Goal: Information Seeking & Learning: Learn about a topic

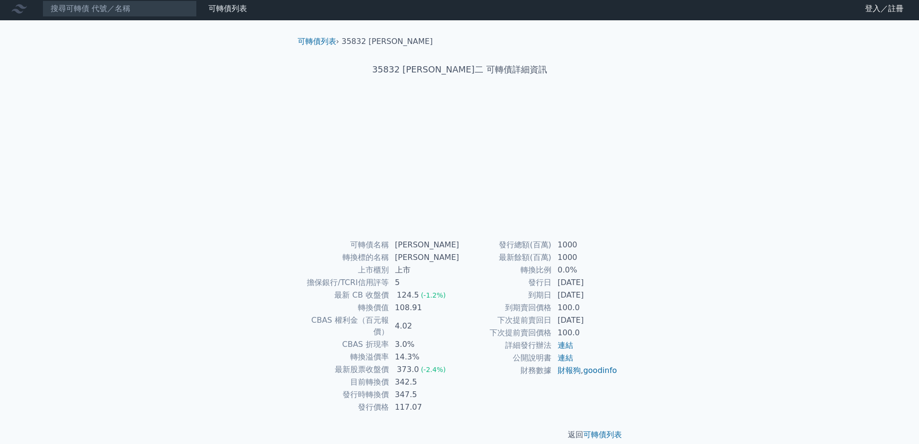
scroll to position [3, 0]
click at [326, 41] on link "可轉債列表" at bounding box center [317, 40] width 39 height 9
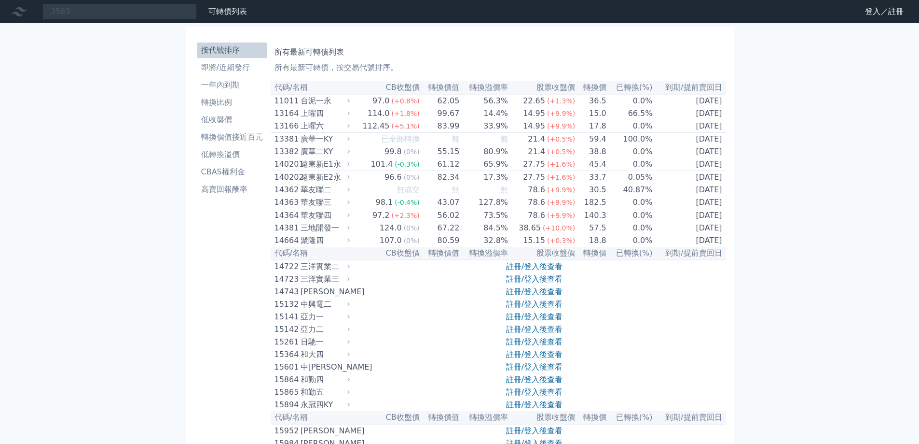
click at [172, 14] on input "3583" at bounding box center [119, 11] width 154 height 16
type input "3583"
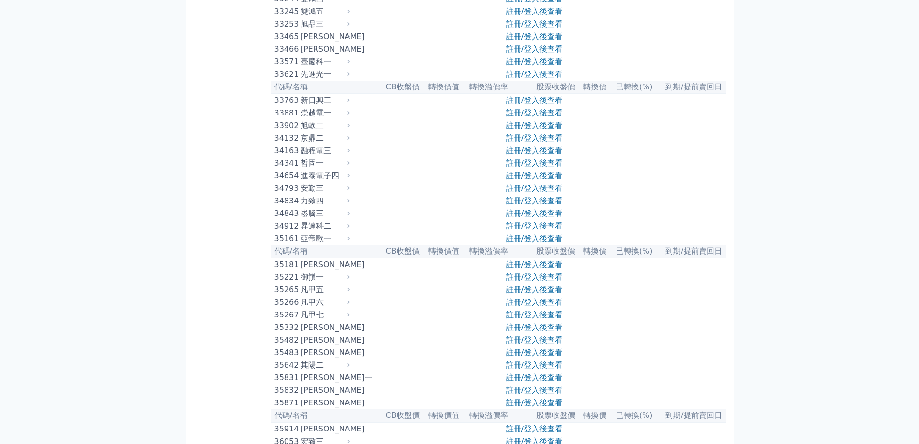
scroll to position [1834, 0]
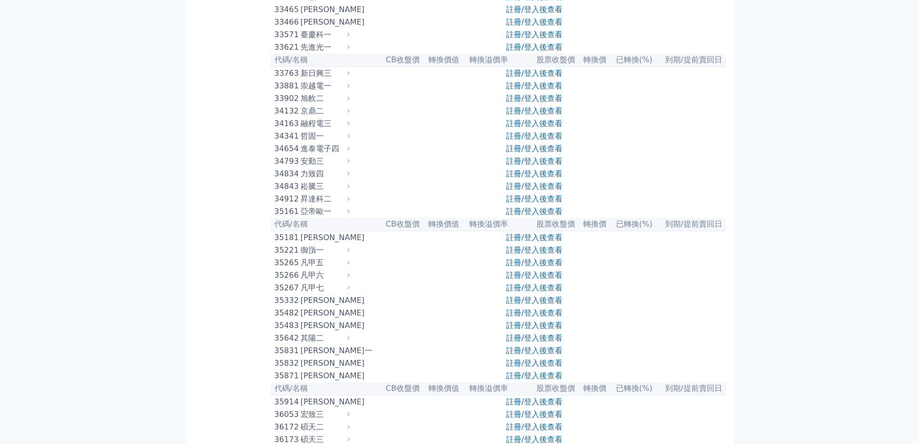
click at [545, 27] on link "註冊/登入後查看" at bounding box center [534, 21] width 56 height 9
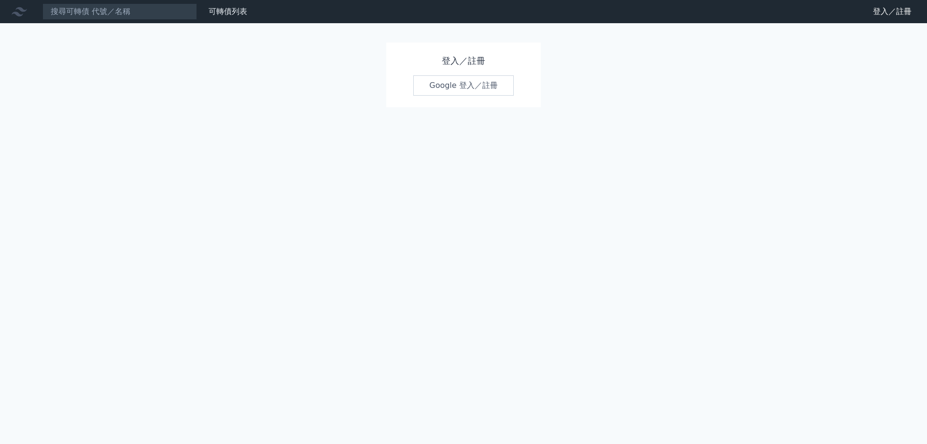
click at [470, 89] on link "Google 登入／註冊" at bounding box center [463, 85] width 100 height 20
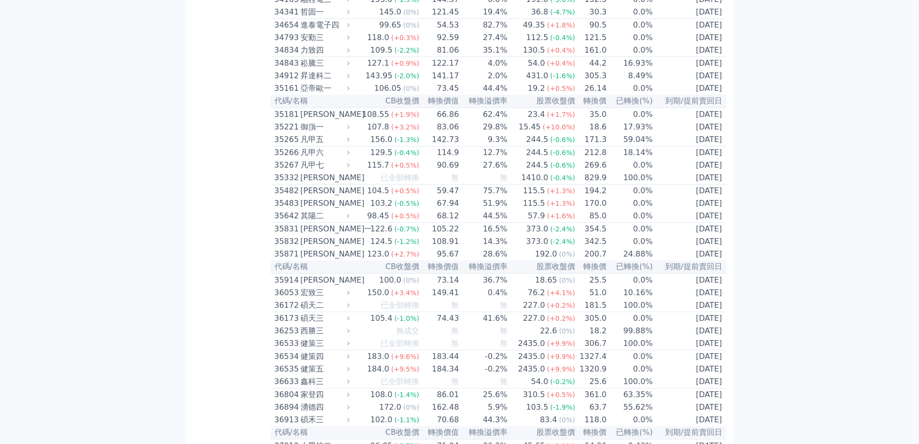
scroll to position [1979, 0]
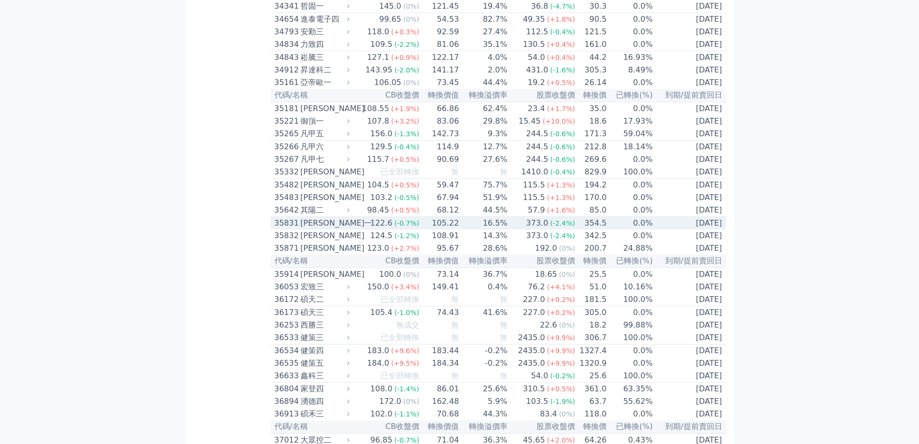
click at [318, 229] on div "[PERSON_NAME]一" at bounding box center [324, 223] width 47 height 12
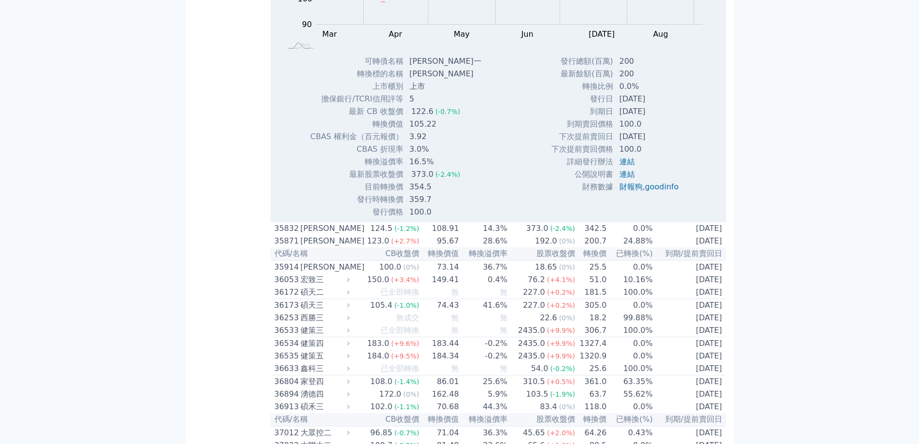
scroll to position [2317, 0]
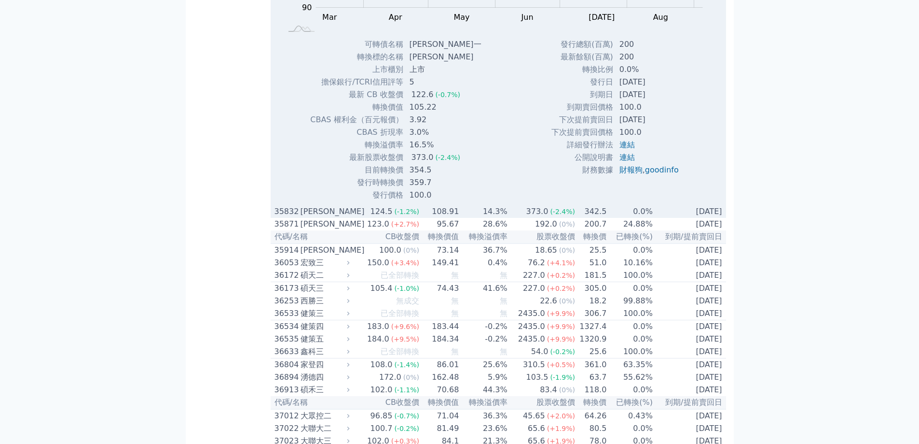
click at [327, 217] on div "[PERSON_NAME]" at bounding box center [324, 212] width 47 height 12
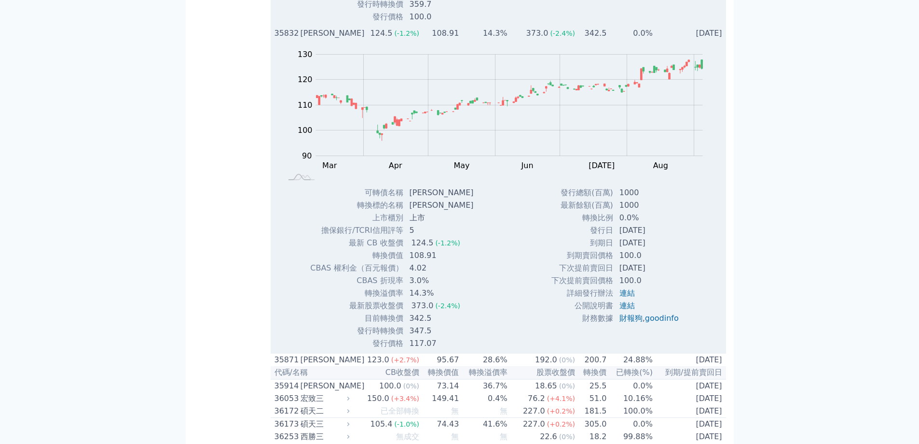
scroll to position [2510, 0]
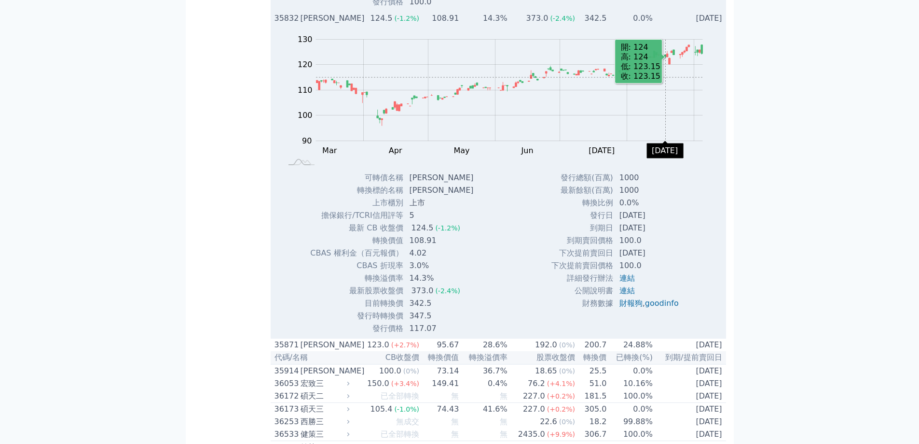
click at [666, 141] on rect "Chart" at bounding box center [509, 90] width 387 height 101
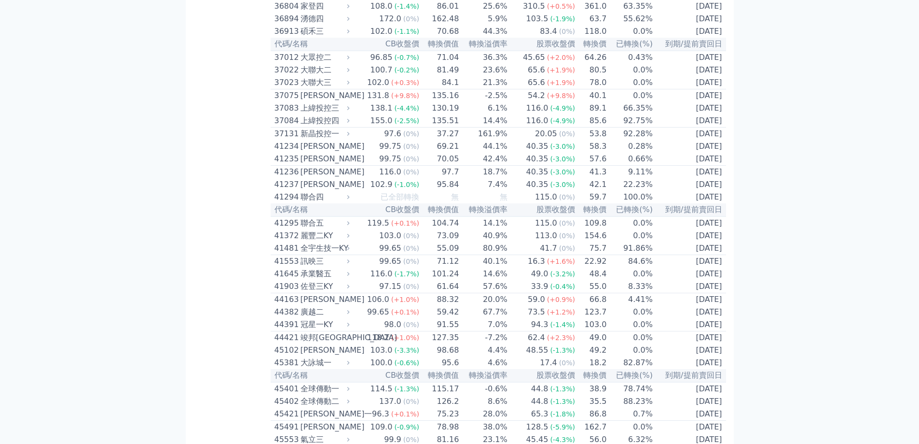
scroll to position [3137, 0]
